Goal: Check status: Check status

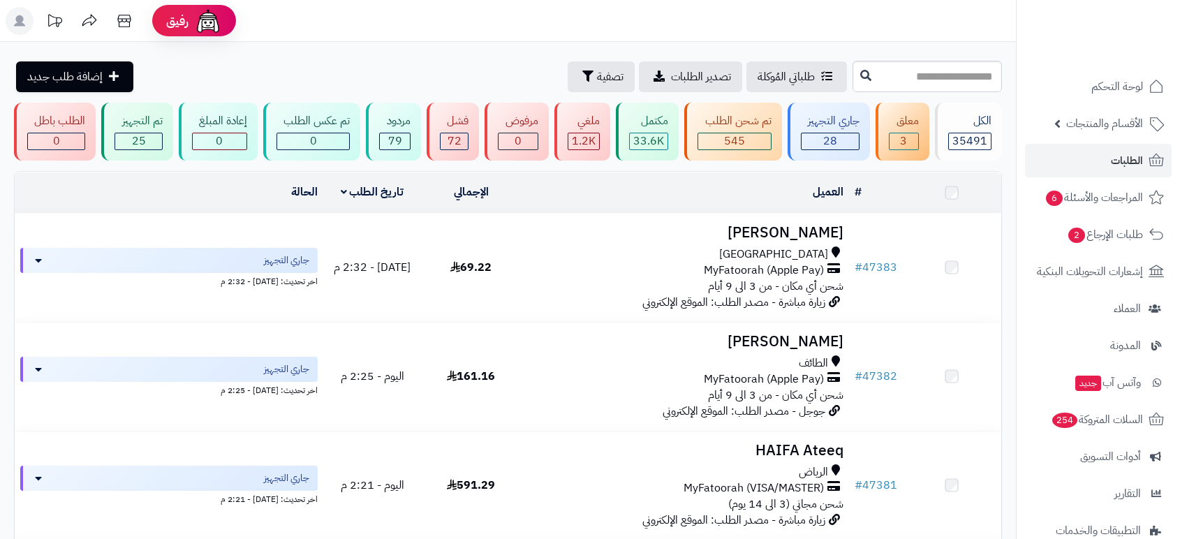
click at [921, 82] on input "text" at bounding box center [927, 76] width 149 height 31
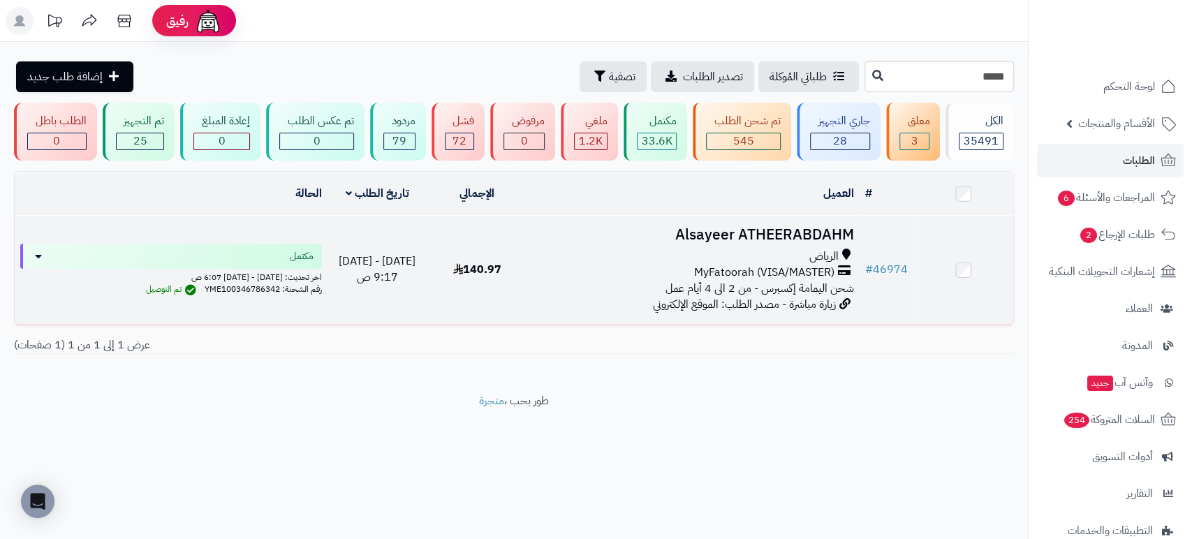
click at [757, 228] on h3 "Alsayeer ATHEERABDAHM" at bounding box center [693, 235] width 321 height 16
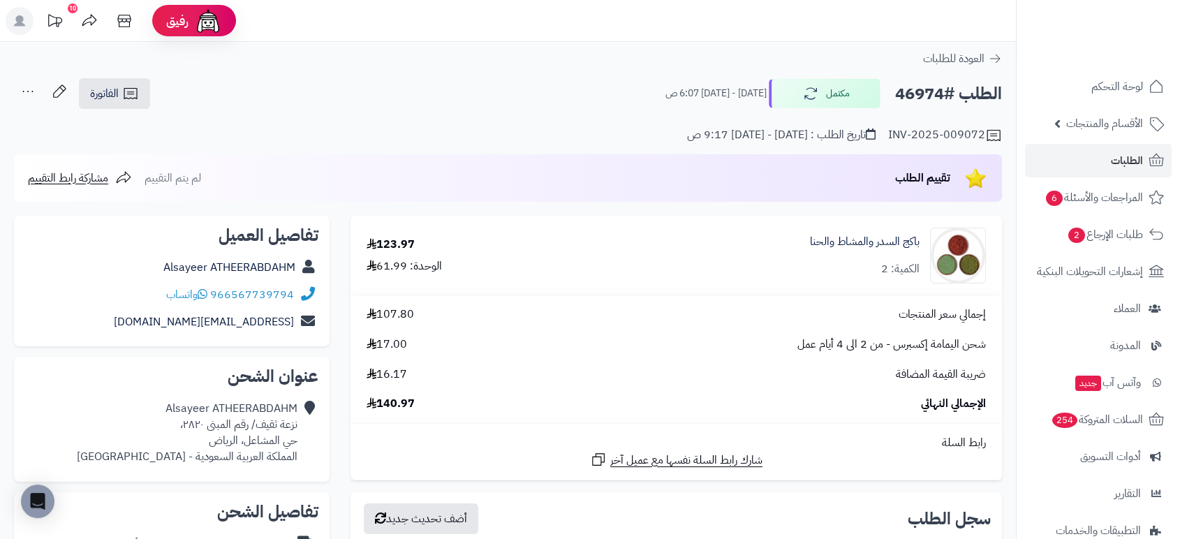
scroll to position [471, 0]
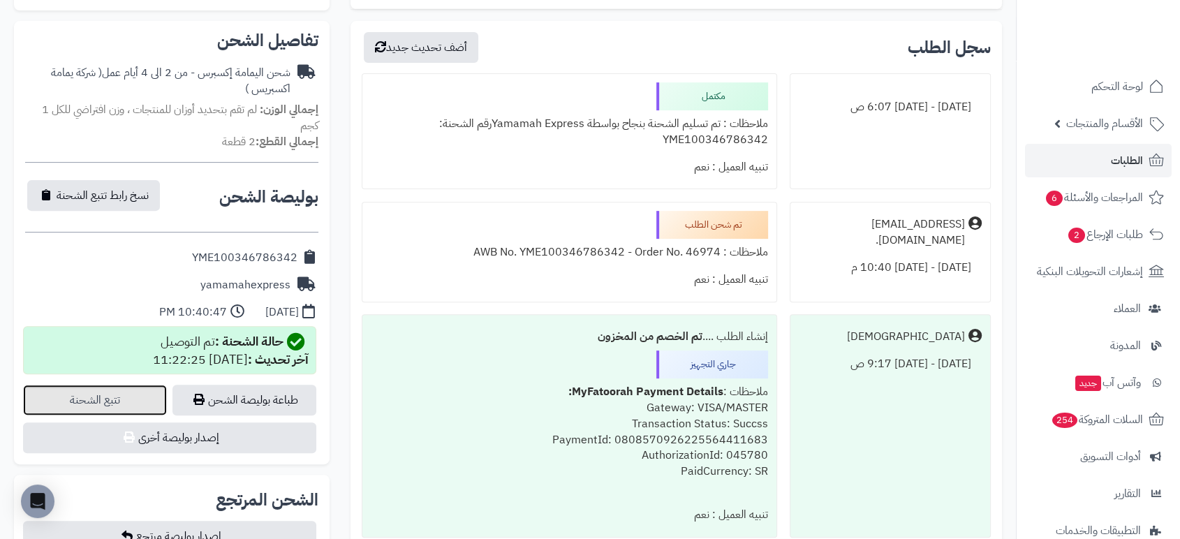
click at [96, 392] on link "تتبع الشحنة" at bounding box center [95, 400] width 144 height 31
click at [1123, 161] on span "الطلبات" at bounding box center [1127, 161] width 32 height 20
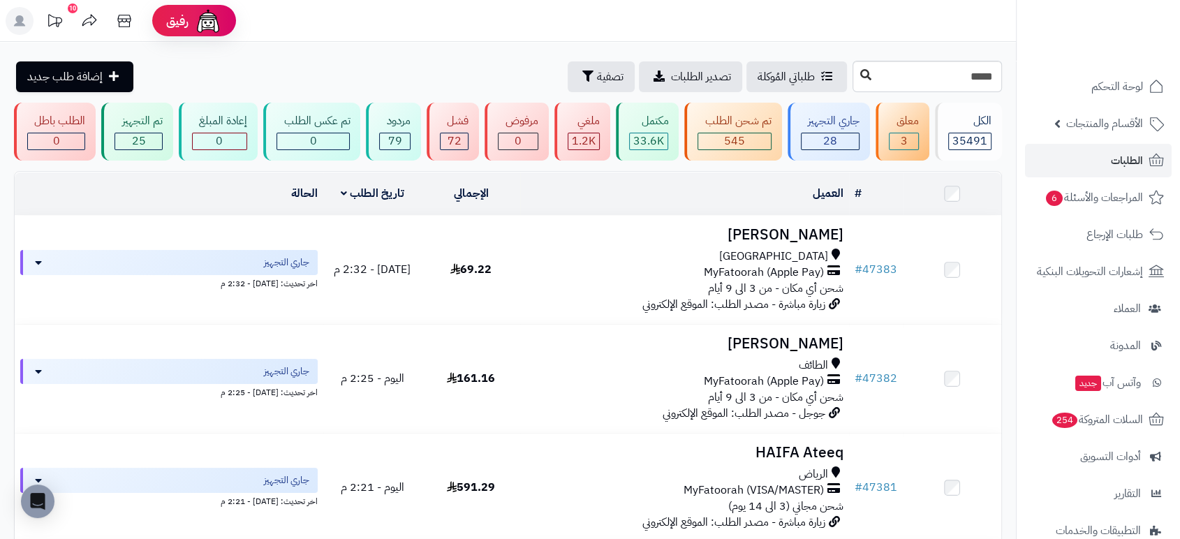
type input "*****"
click at [860, 77] on icon at bounding box center [865, 74] width 11 height 11
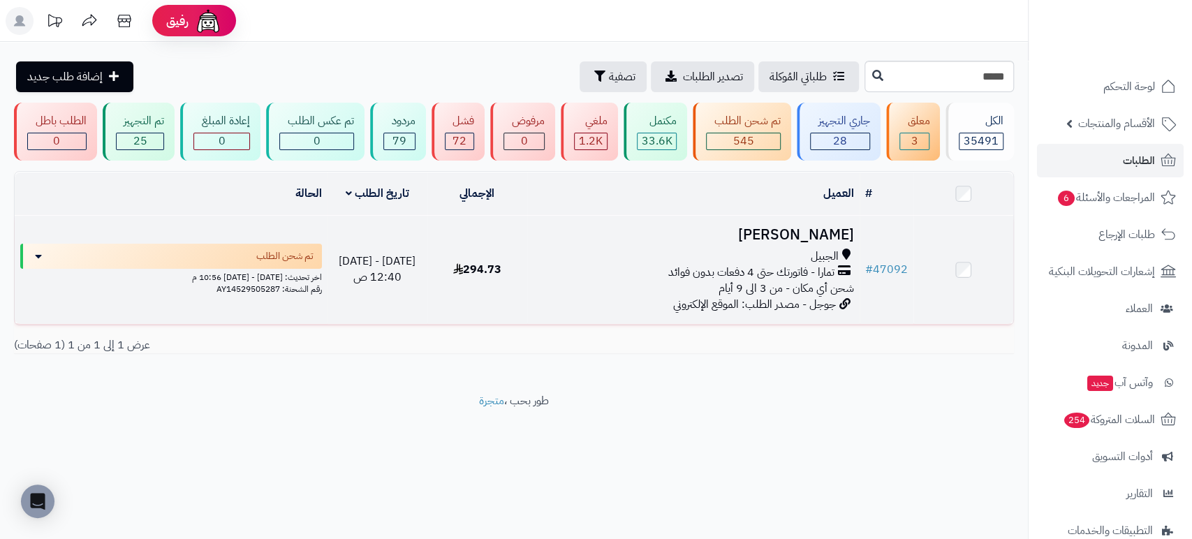
click at [816, 237] on h3 "[PERSON_NAME]" at bounding box center [693, 235] width 321 height 16
